Goal: Task Accomplishment & Management: Complete application form

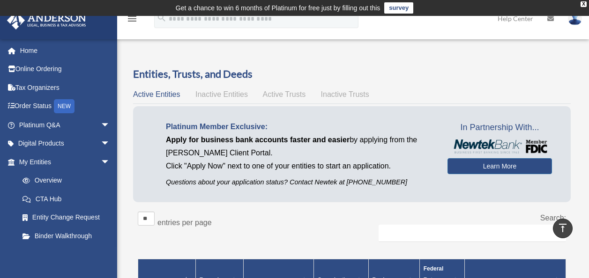
scroll to position [448, 0]
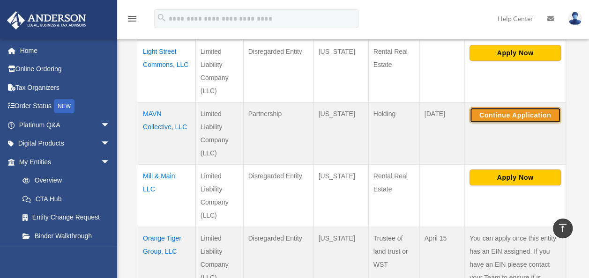
click at [507, 107] on button "Continue Application" at bounding box center [514, 115] width 91 height 16
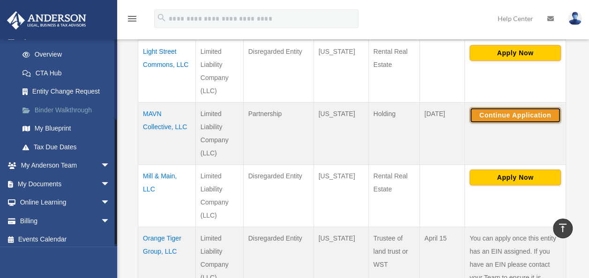
scroll to position [130, 0]
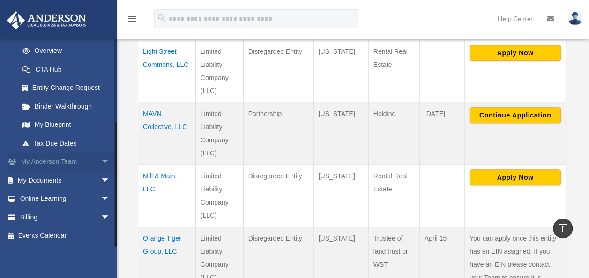
click at [71, 164] on link "My Anderson Team arrow_drop_down" at bounding box center [66, 162] width 118 height 19
click at [101, 162] on span "arrow_drop_down" at bounding box center [110, 162] width 19 height 19
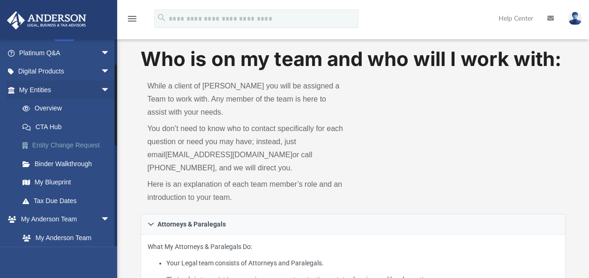
scroll to position [77, 0]
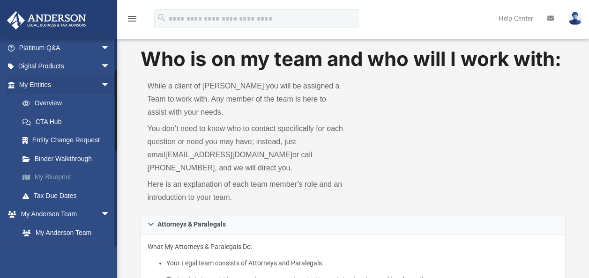
click at [63, 172] on link "My Blueprint" at bounding box center [68, 177] width 111 height 19
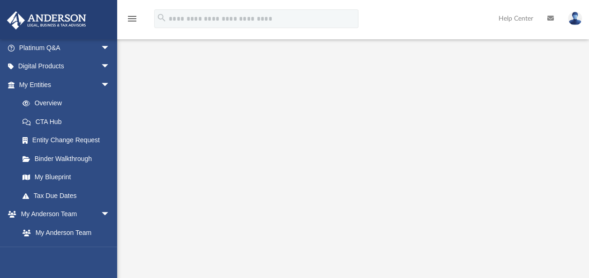
scroll to position [93, 0]
click at [69, 159] on link "Binder Walkthrough" at bounding box center [68, 158] width 111 height 19
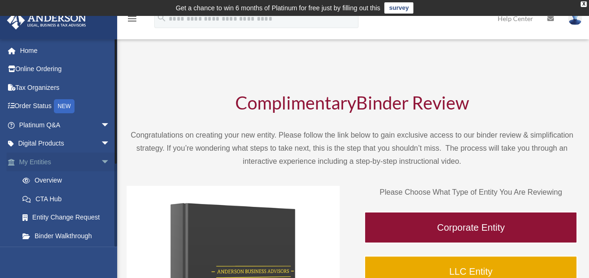
click at [81, 157] on link "My Entities arrow_drop_down" at bounding box center [66, 162] width 118 height 19
click at [74, 182] on link "Overview" at bounding box center [68, 180] width 111 height 19
click at [49, 181] on link "Overview" at bounding box center [68, 180] width 111 height 19
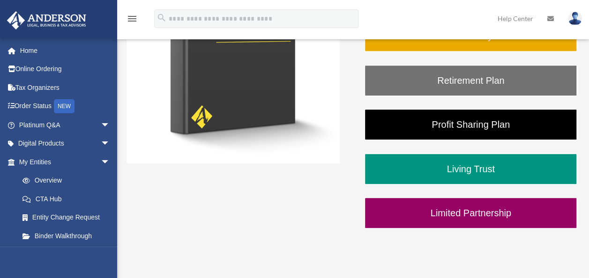
scroll to position [238, 0]
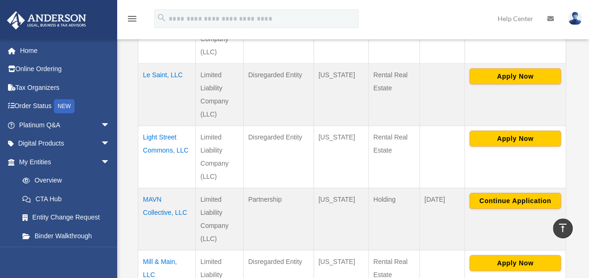
scroll to position [363, 0]
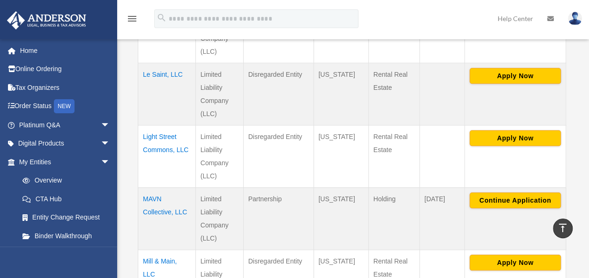
click at [160, 208] on td "MAVN Collective, LLC" at bounding box center [167, 219] width 58 height 62
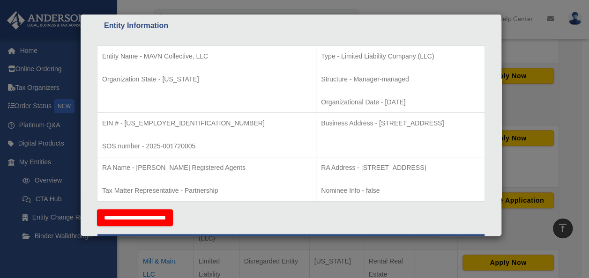
scroll to position [174, 0]
drag, startPoint x: 286, startPoint y: 165, endPoint x: 449, endPoint y: 163, distance: 162.5
click at [449, 163] on p "RA Address - 1716 Capitol Avenue, Suite 100, Cheyenne, WY 82001" at bounding box center [400, 168] width 159 height 12
copy p "1716 Capitol Avenue, Suite 100, Cheyenne, WY 82001"
click at [55, 175] on div "Details × Articles Sent Organizational Date" at bounding box center [294, 139] width 589 height 278
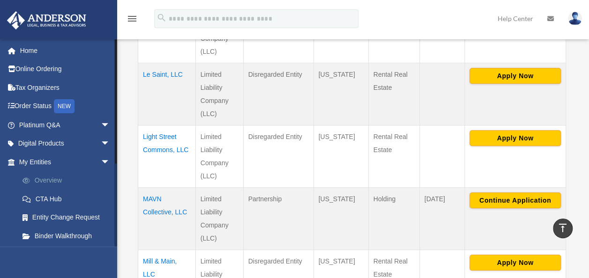
click at [55, 175] on link "Overview" at bounding box center [68, 180] width 111 height 19
click at [58, 180] on link "Overview" at bounding box center [68, 180] width 111 height 19
click at [46, 181] on link "Overview" at bounding box center [68, 180] width 111 height 19
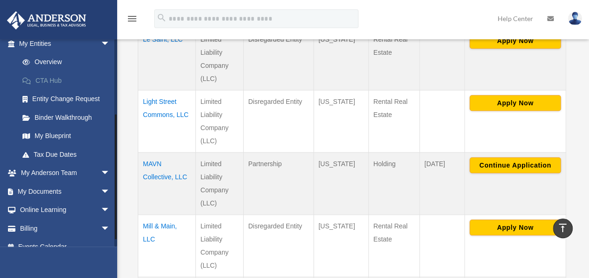
scroll to position [119, 0]
click at [52, 136] on link "My Blueprint" at bounding box center [68, 135] width 111 height 19
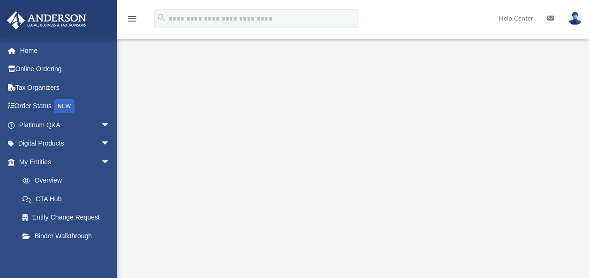
scroll to position [87, 0]
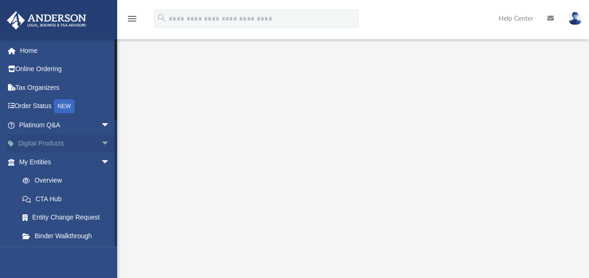
click at [44, 141] on link "Digital Products arrow_drop_down" at bounding box center [66, 143] width 118 height 19
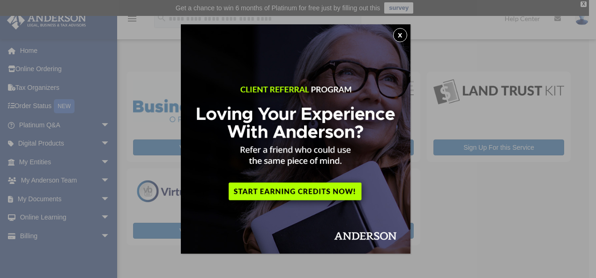
click at [403, 33] on button "x" at bounding box center [400, 35] width 14 height 14
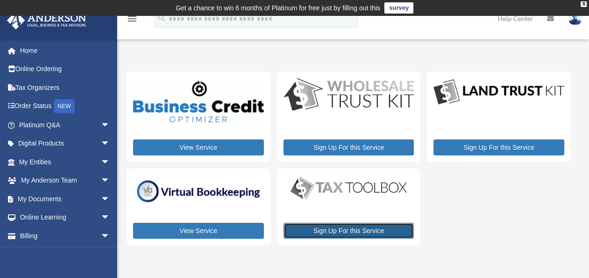
click at [313, 229] on link "Sign Up For this Service" at bounding box center [348, 231] width 131 height 16
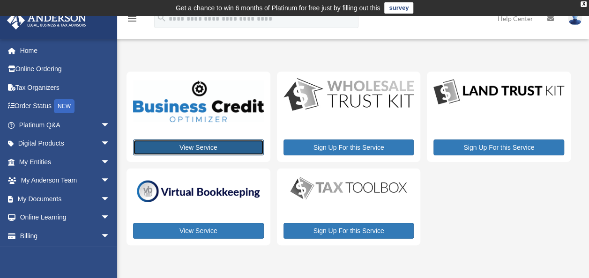
click at [167, 147] on link "View Service" at bounding box center [198, 148] width 131 height 16
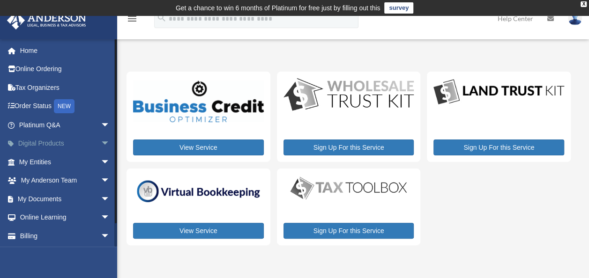
click at [87, 143] on link "Digital Products arrow_drop_down" at bounding box center [66, 143] width 118 height 19
click at [74, 157] on link "My Entities arrow_drop_down" at bounding box center [66, 162] width 118 height 19
click at [101, 163] on span "arrow_drop_down" at bounding box center [110, 162] width 19 height 19
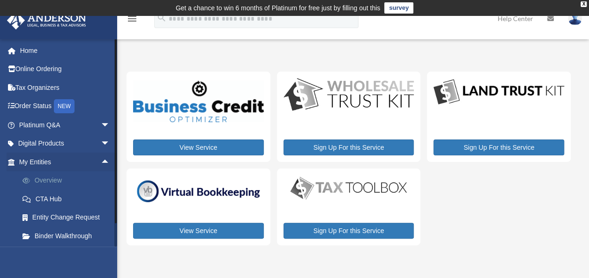
click at [65, 176] on link "Overview" at bounding box center [68, 180] width 111 height 19
click at [61, 181] on link "Overview" at bounding box center [68, 180] width 111 height 19
click at [56, 182] on link "Overview" at bounding box center [68, 180] width 111 height 19
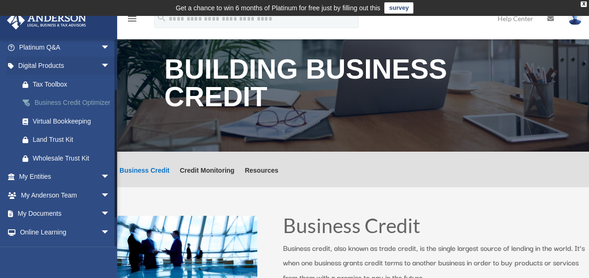
scroll to position [78, 0]
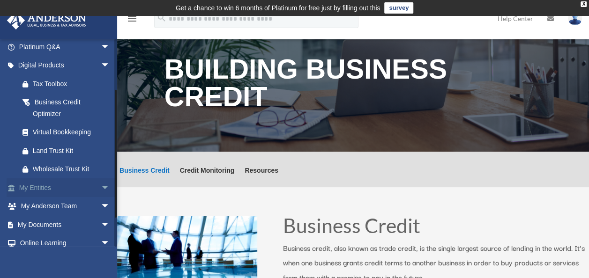
click at [63, 186] on link "My Entities arrow_drop_down" at bounding box center [66, 187] width 118 height 19
click at [101, 185] on span "arrow_drop_down" at bounding box center [110, 187] width 19 height 19
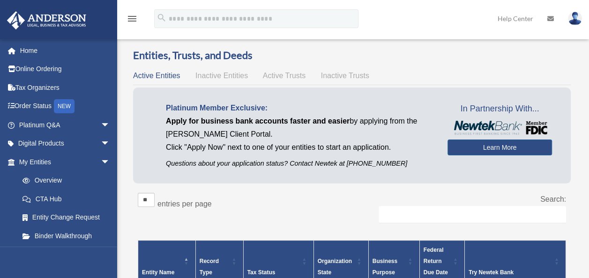
scroll to position [17, 0]
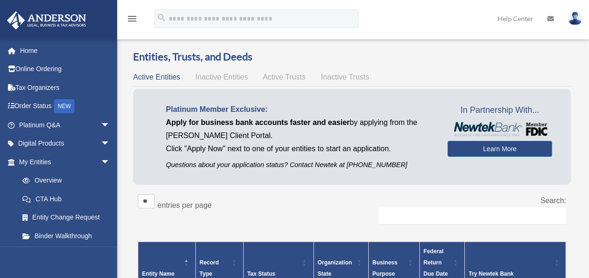
click at [221, 80] on span "Inactive Entities" at bounding box center [221, 77] width 52 height 8
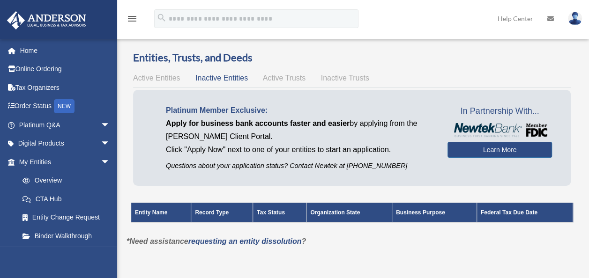
scroll to position [15, 0]
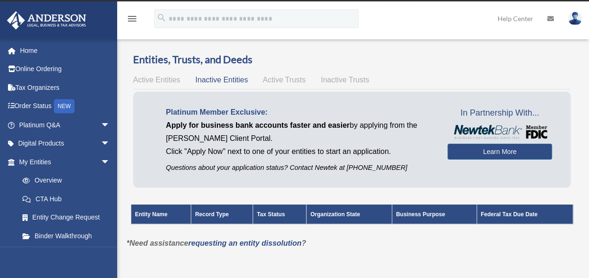
click at [284, 78] on span "Active Trusts" at bounding box center [284, 80] width 43 height 8
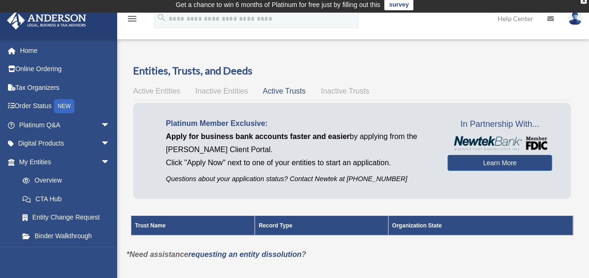
scroll to position [3, 0]
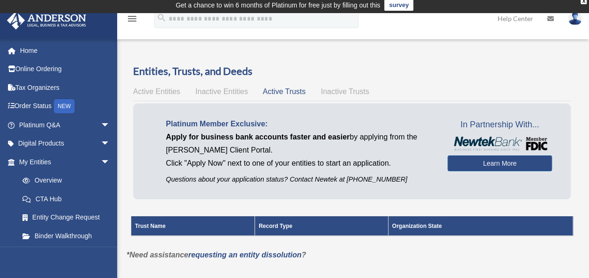
click at [334, 88] on span "Inactive Trusts" at bounding box center [345, 92] width 48 height 8
click at [255, 81] on div "Entities, Trusts, and Deeds Active Entities Inactive Entities Active Trusts Ina…" at bounding box center [351, 156] width 437 height 185
click at [273, 94] on span "Active Trusts" at bounding box center [284, 92] width 43 height 8
click at [173, 89] on span "Active Entities" at bounding box center [156, 92] width 47 height 8
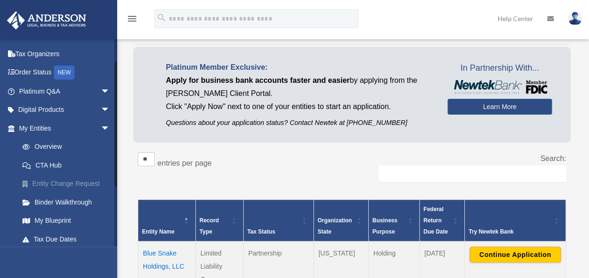
scroll to position [38, 0]
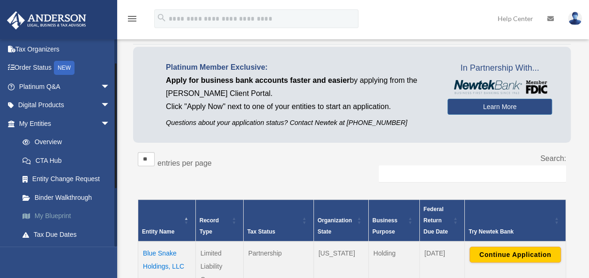
click at [52, 214] on link "My Blueprint" at bounding box center [68, 216] width 111 height 19
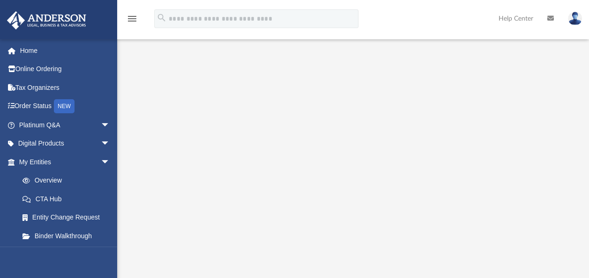
scroll to position [92, 0]
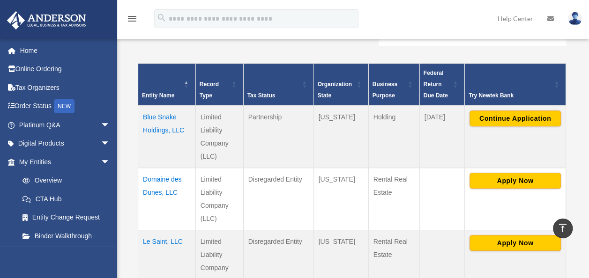
scroll to position [191, 0]
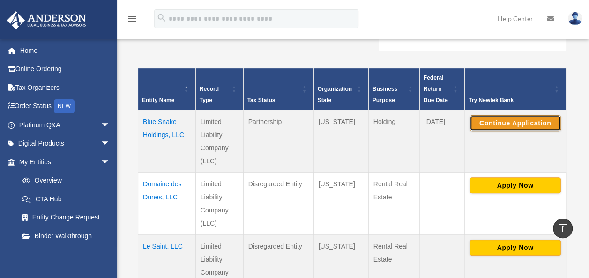
click at [531, 124] on button "Continue Application" at bounding box center [514, 123] width 91 height 16
click at [153, 135] on td "Blue Snake Holdings, LLC" at bounding box center [167, 141] width 58 height 63
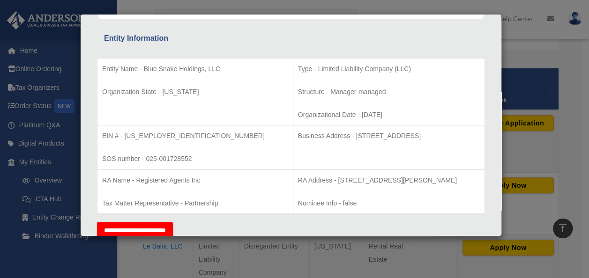
scroll to position [201, 0]
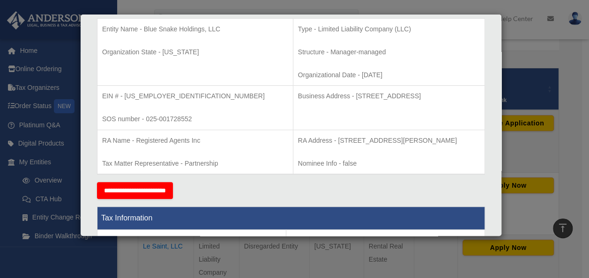
drag, startPoint x: 318, startPoint y: 97, endPoint x: 442, endPoint y: 96, distance: 124.1
click at [442, 96] on p "Business Address - [STREET_ADDRESS]" at bounding box center [389, 96] width 182 height 12
click at [315, 95] on p "Business Address - [STREET_ADDRESS]" at bounding box center [389, 96] width 182 height 12
drag, startPoint x: 315, startPoint y: 95, endPoint x: 437, endPoint y: 125, distance: 125.4
click at [437, 125] on td "Business Address - [STREET_ADDRESS]" at bounding box center [389, 108] width 192 height 44
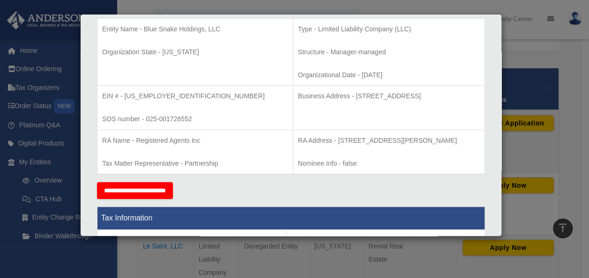
copy p "[STREET_ADDRESS]"
click at [518, 141] on div "Details × Articles Sent Organizational Date" at bounding box center [294, 139] width 589 height 278
